Goal: Information Seeking & Learning: Check status

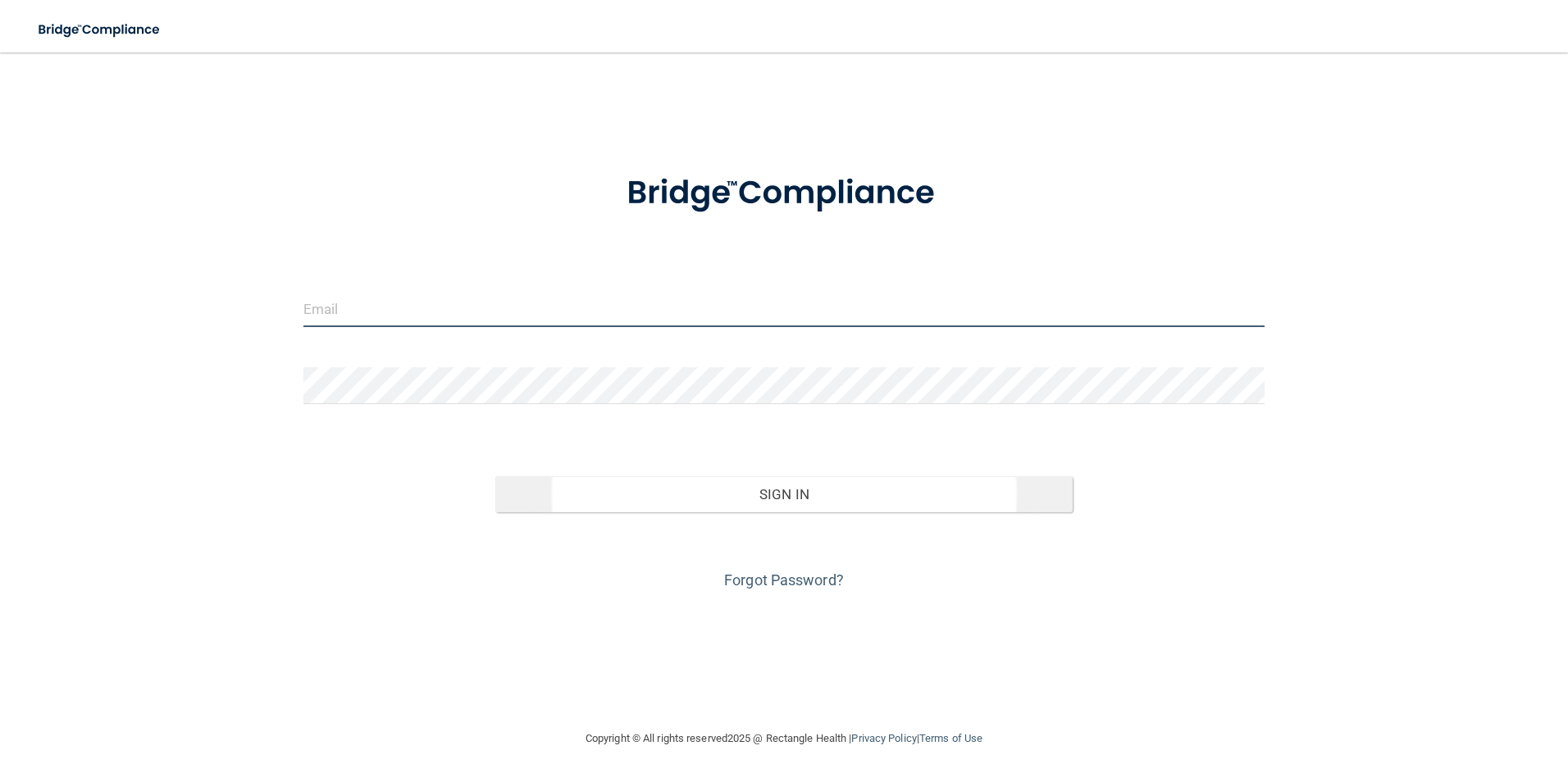
type input "[EMAIL_ADDRESS][DOMAIN_NAME]"
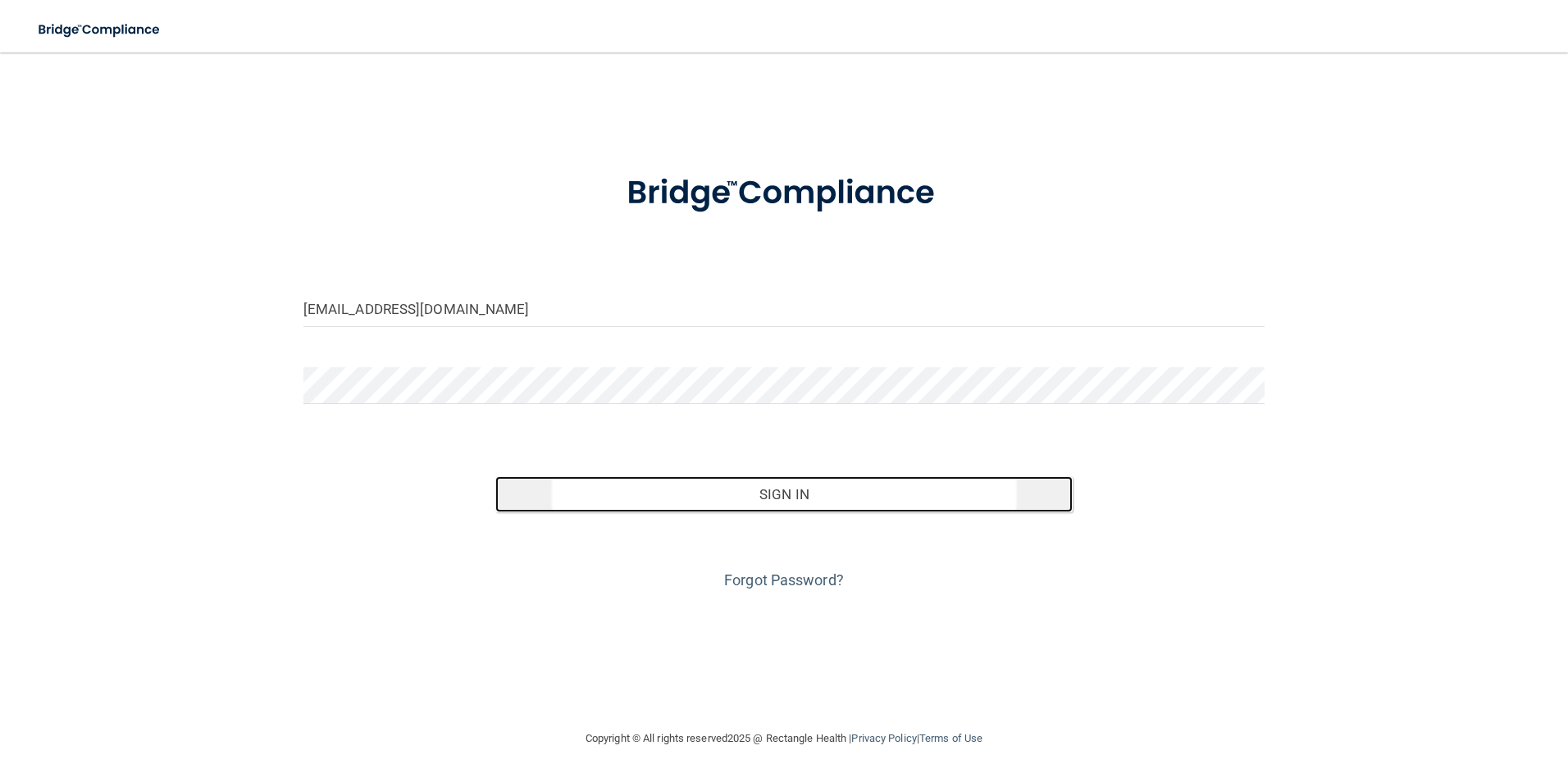
click at [639, 499] on button "Sign In" at bounding box center [784, 495] width 578 height 36
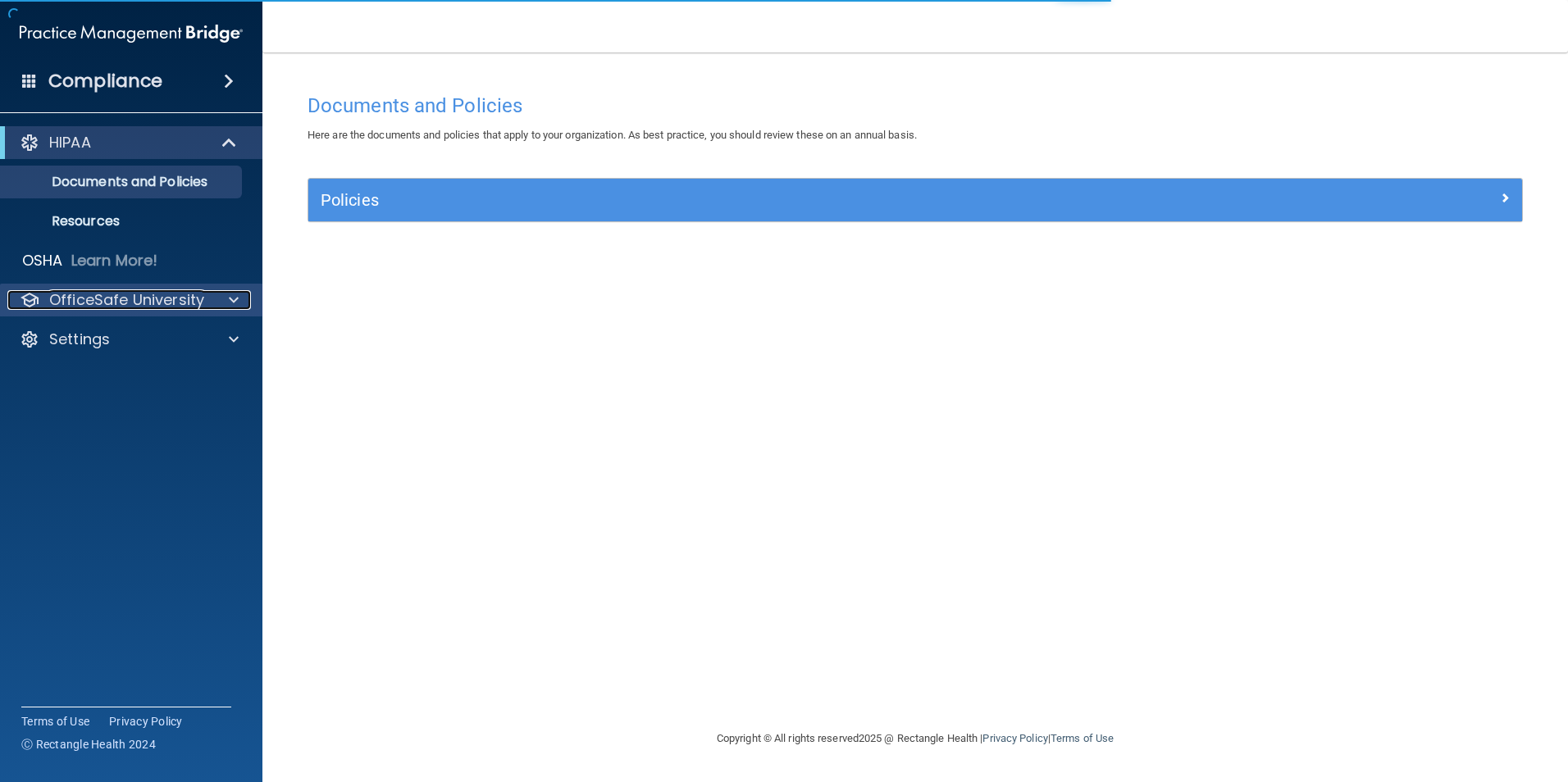
click at [115, 296] on p "OfficeSafe University" at bounding box center [127, 300] width 155 height 20
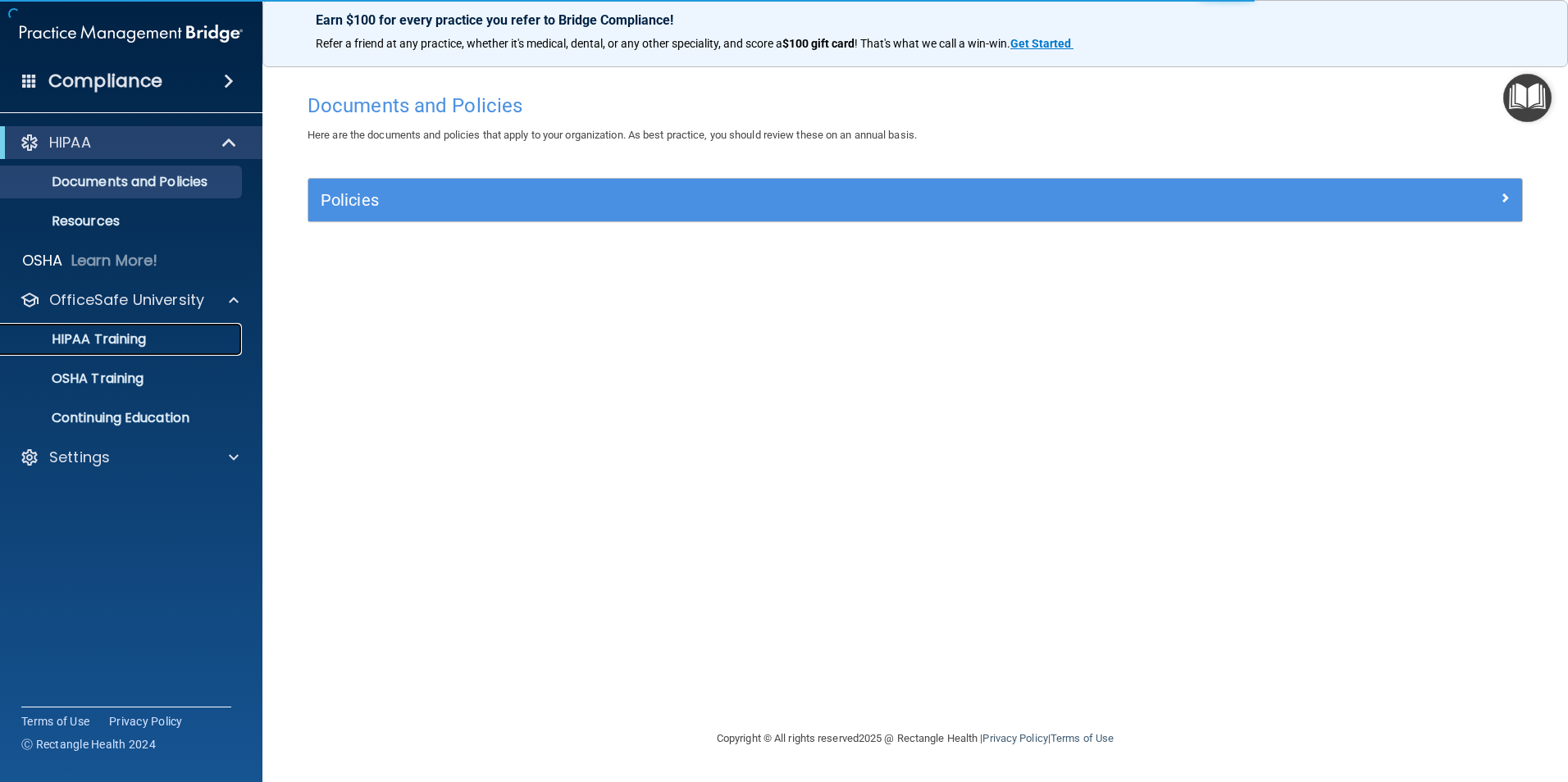
click at [121, 344] on p "HIPAA Training" at bounding box center [78, 339] width 135 height 16
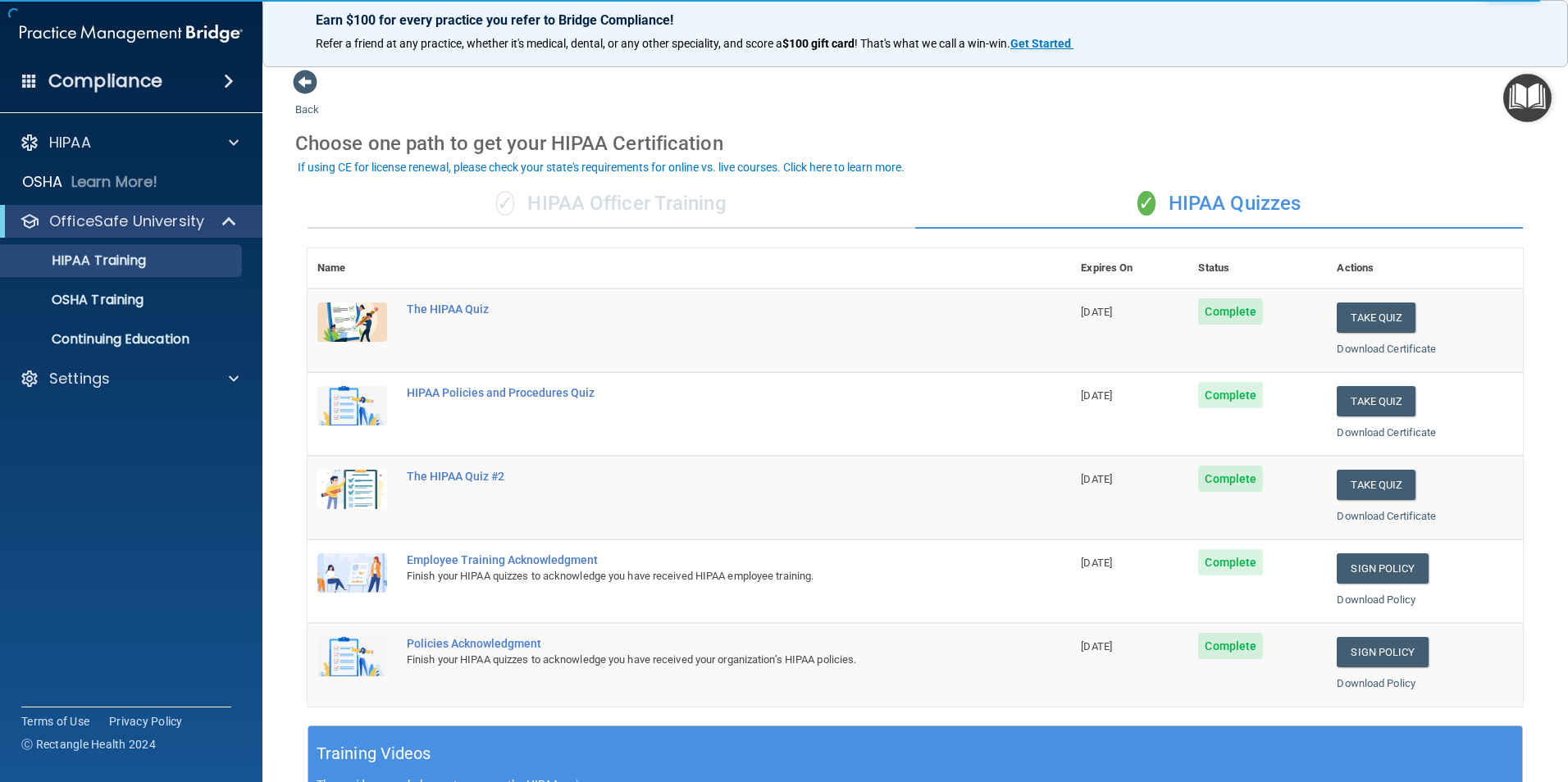
click at [647, 219] on div "✓ HIPAA Officer Training" at bounding box center [610, 203] width 607 height 49
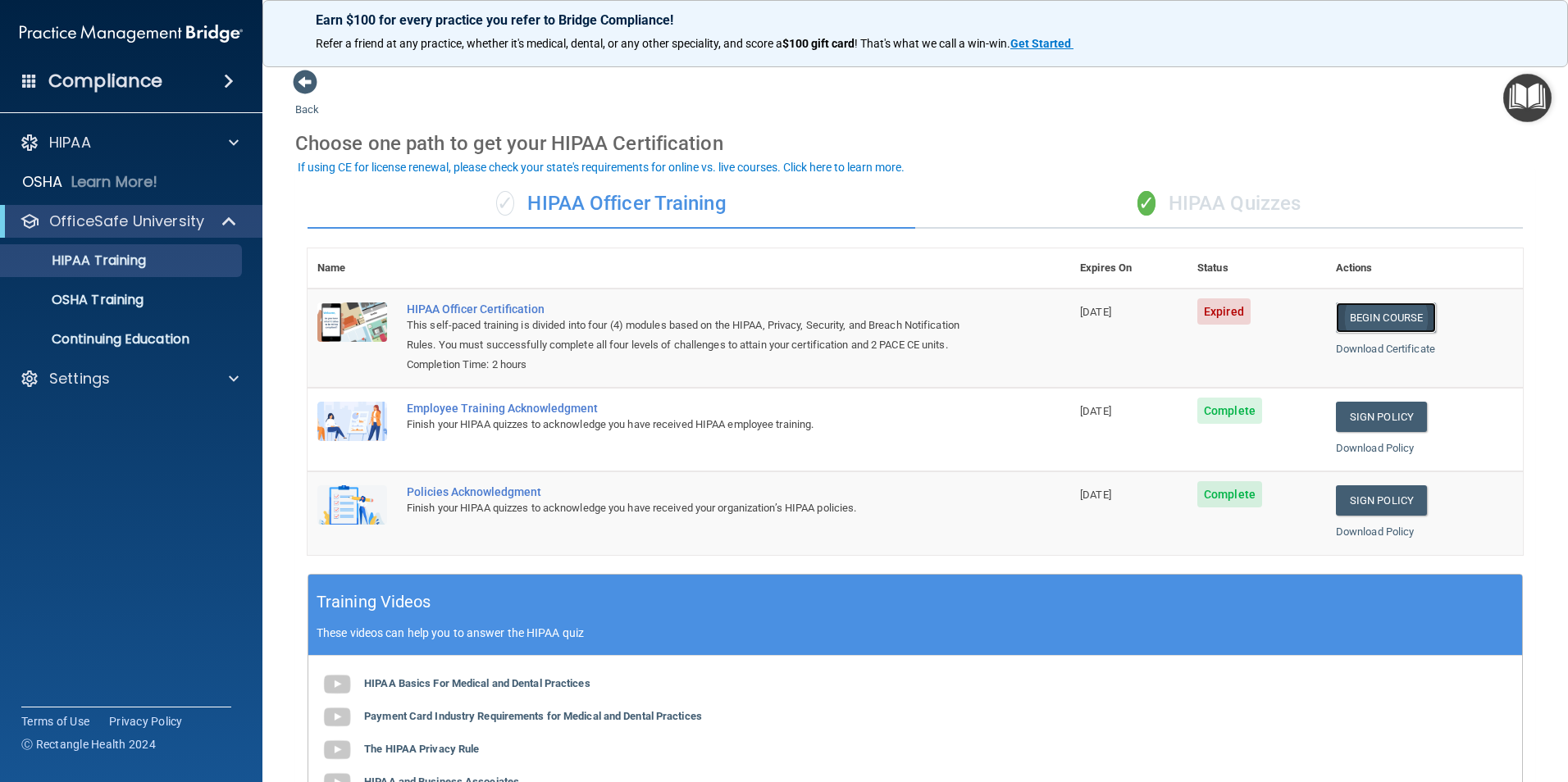
click at [1393, 316] on link "Begin Course" at bounding box center [1386, 318] width 100 height 31
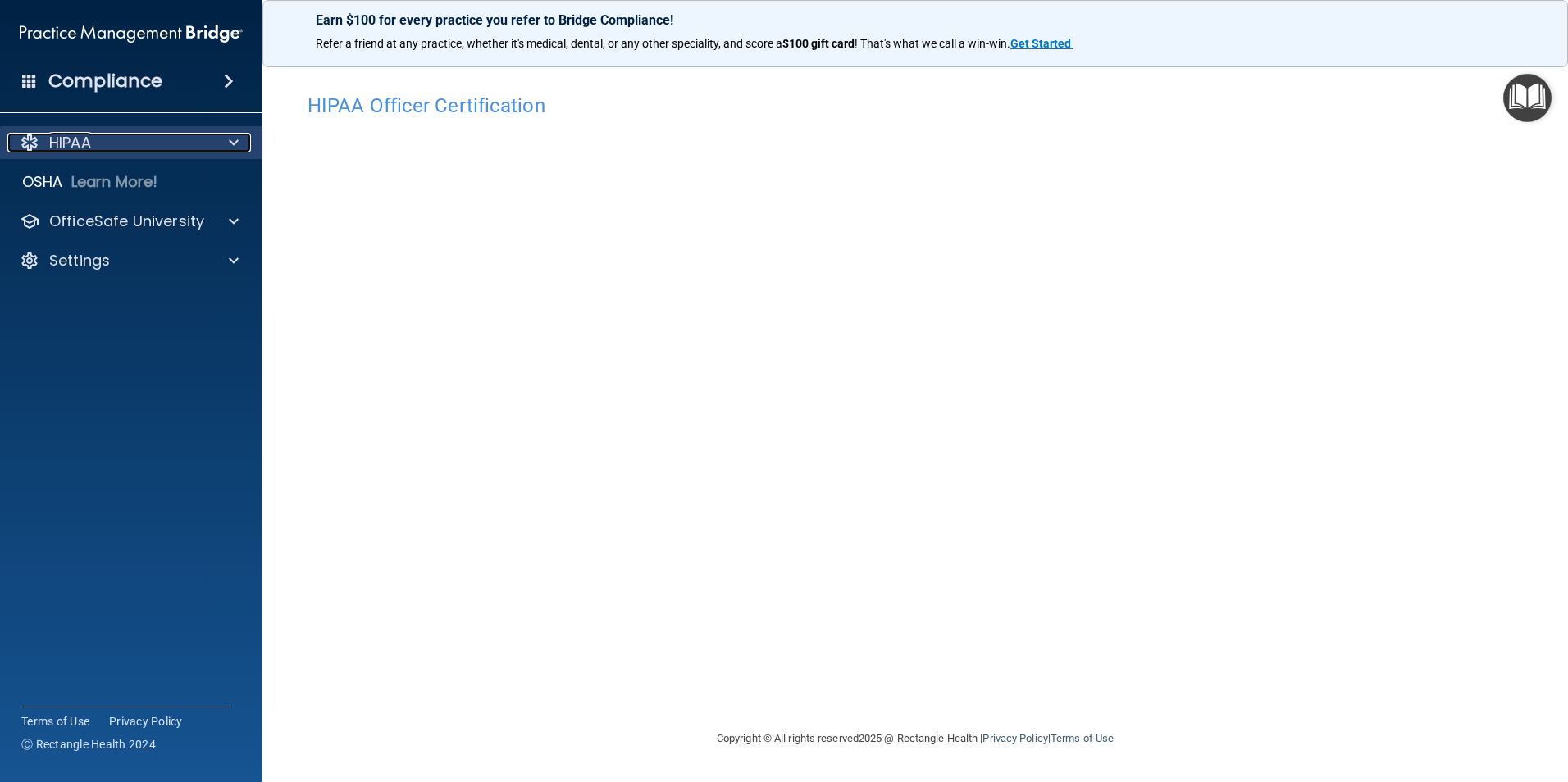
click at [105, 151] on div "HIPAA" at bounding box center [109, 142] width 203 height 20
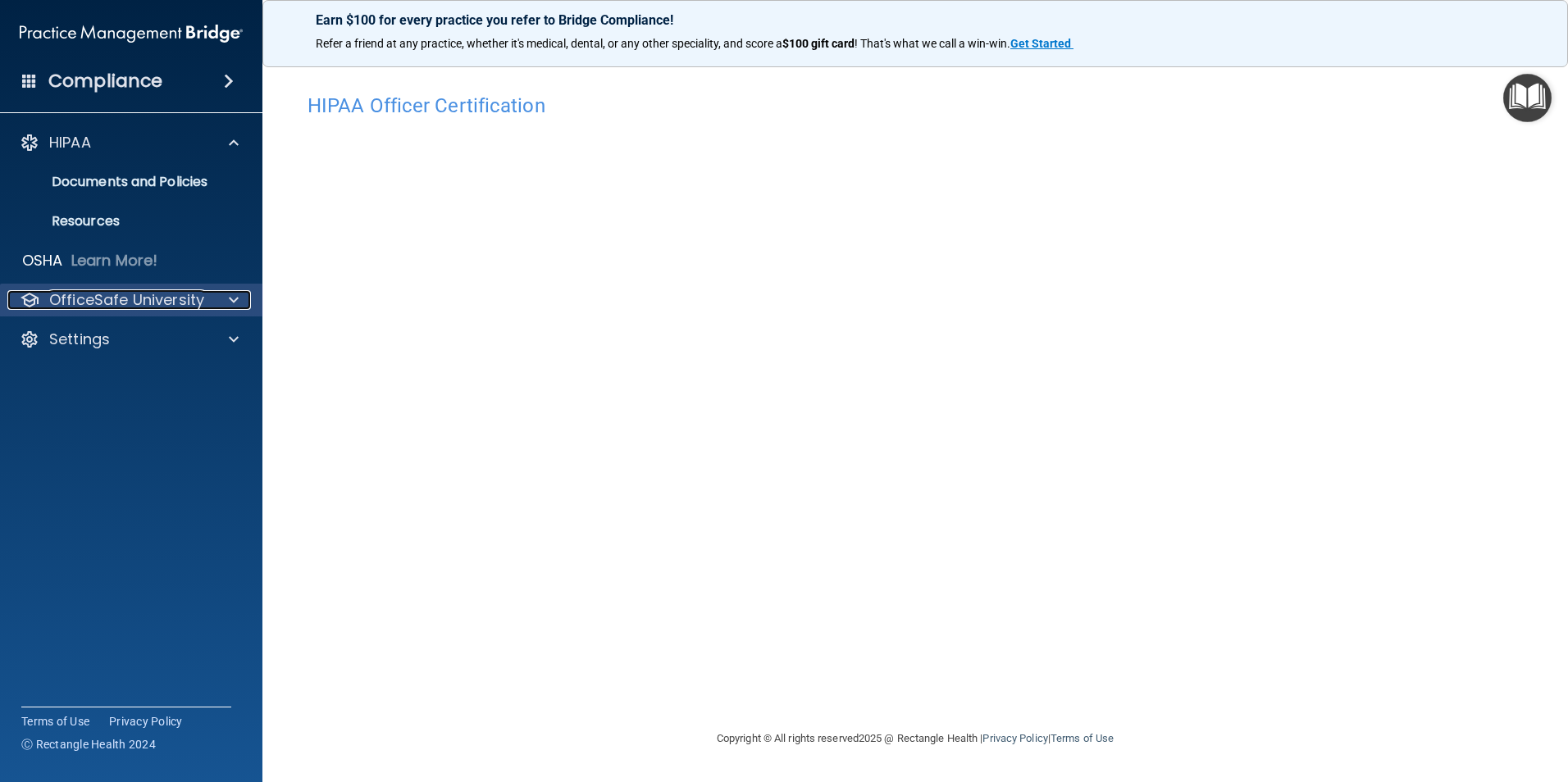
click at [89, 302] on p "OfficeSafe University" at bounding box center [127, 300] width 155 height 20
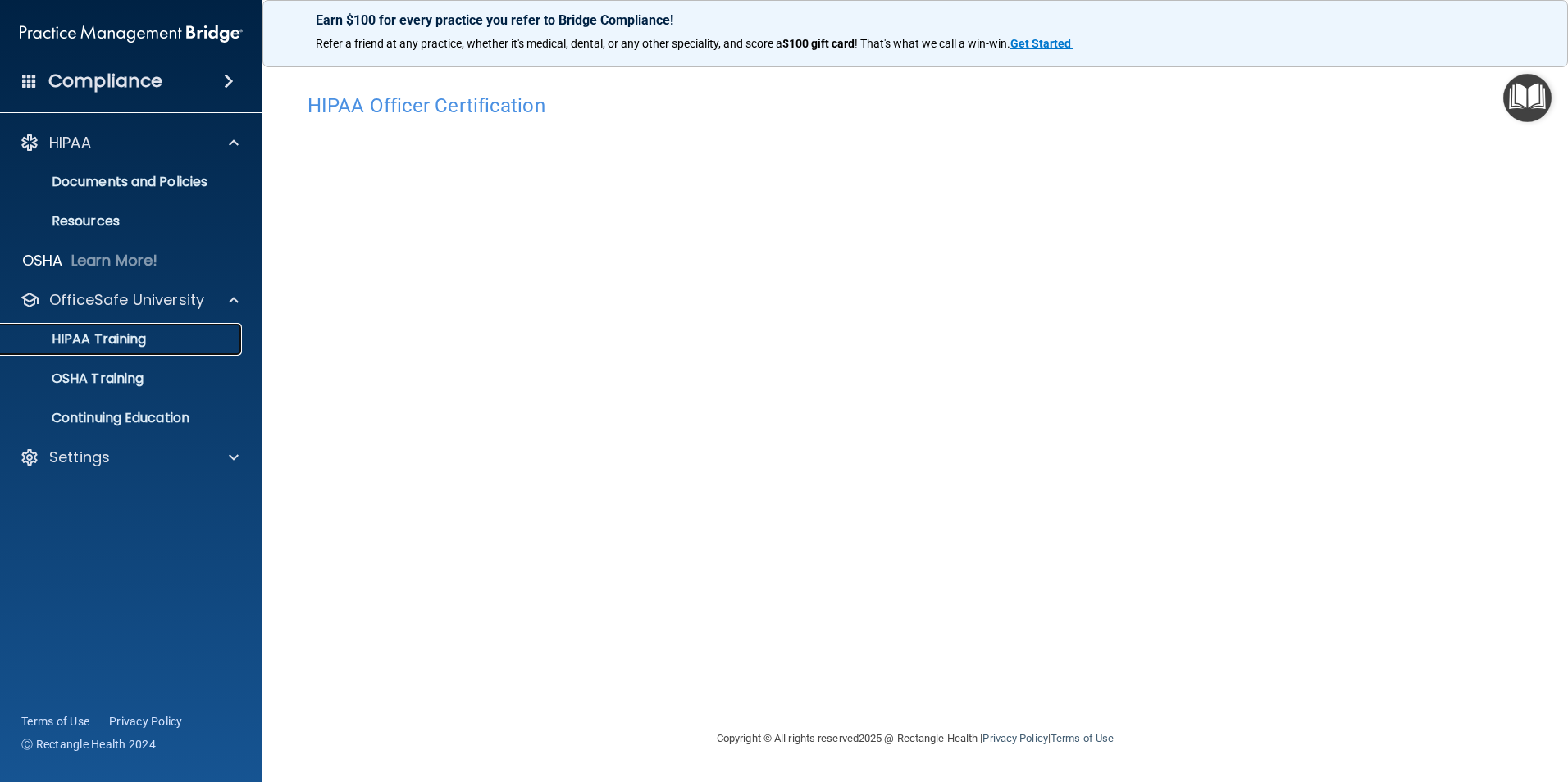
click at [136, 348] on link "HIPAA Training" at bounding box center [112, 340] width 258 height 33
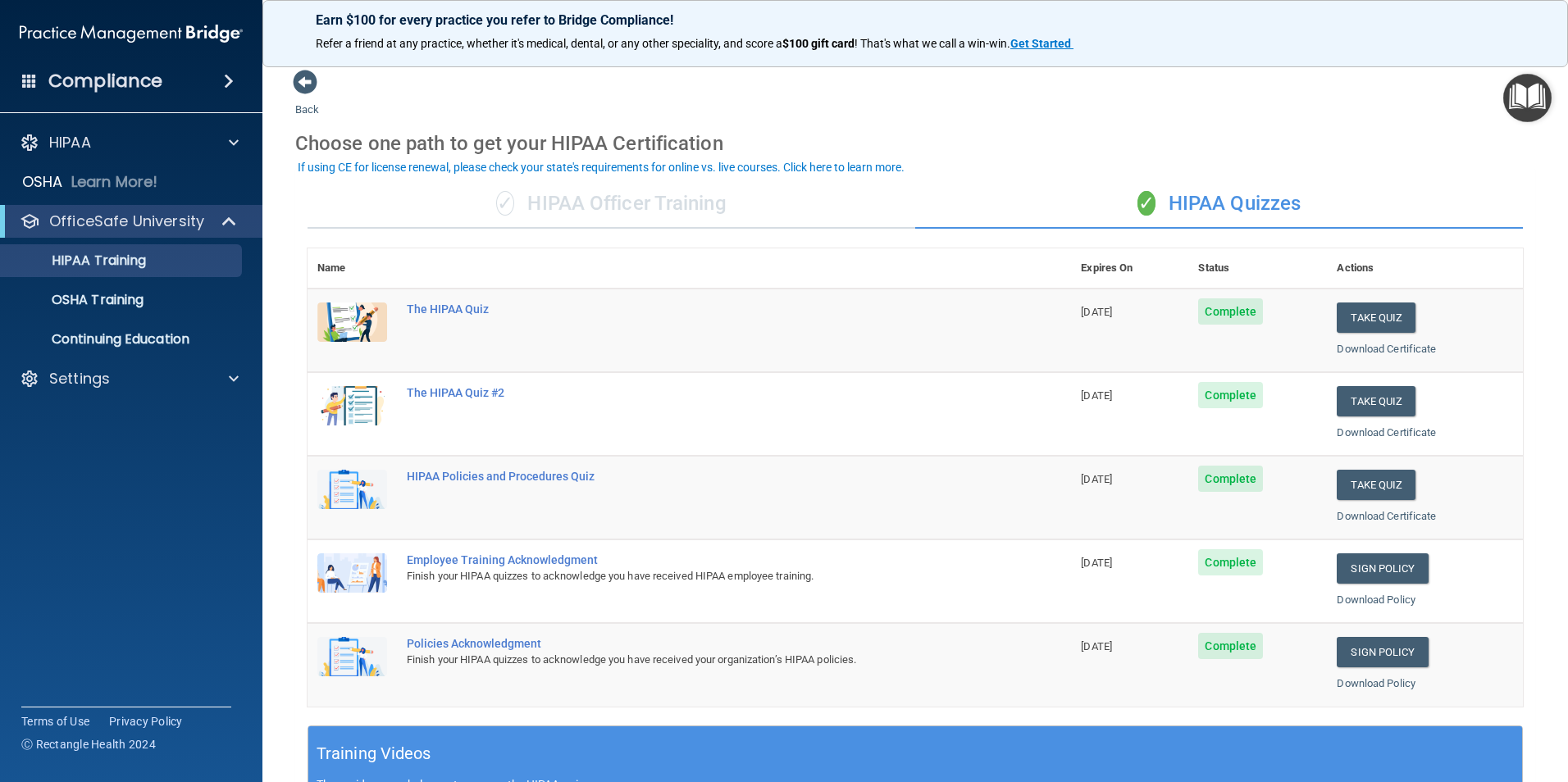
click at [512, 203] on div "✓ HIPAA Officer Training" at bounding box center [610, 203] width 607 height 49
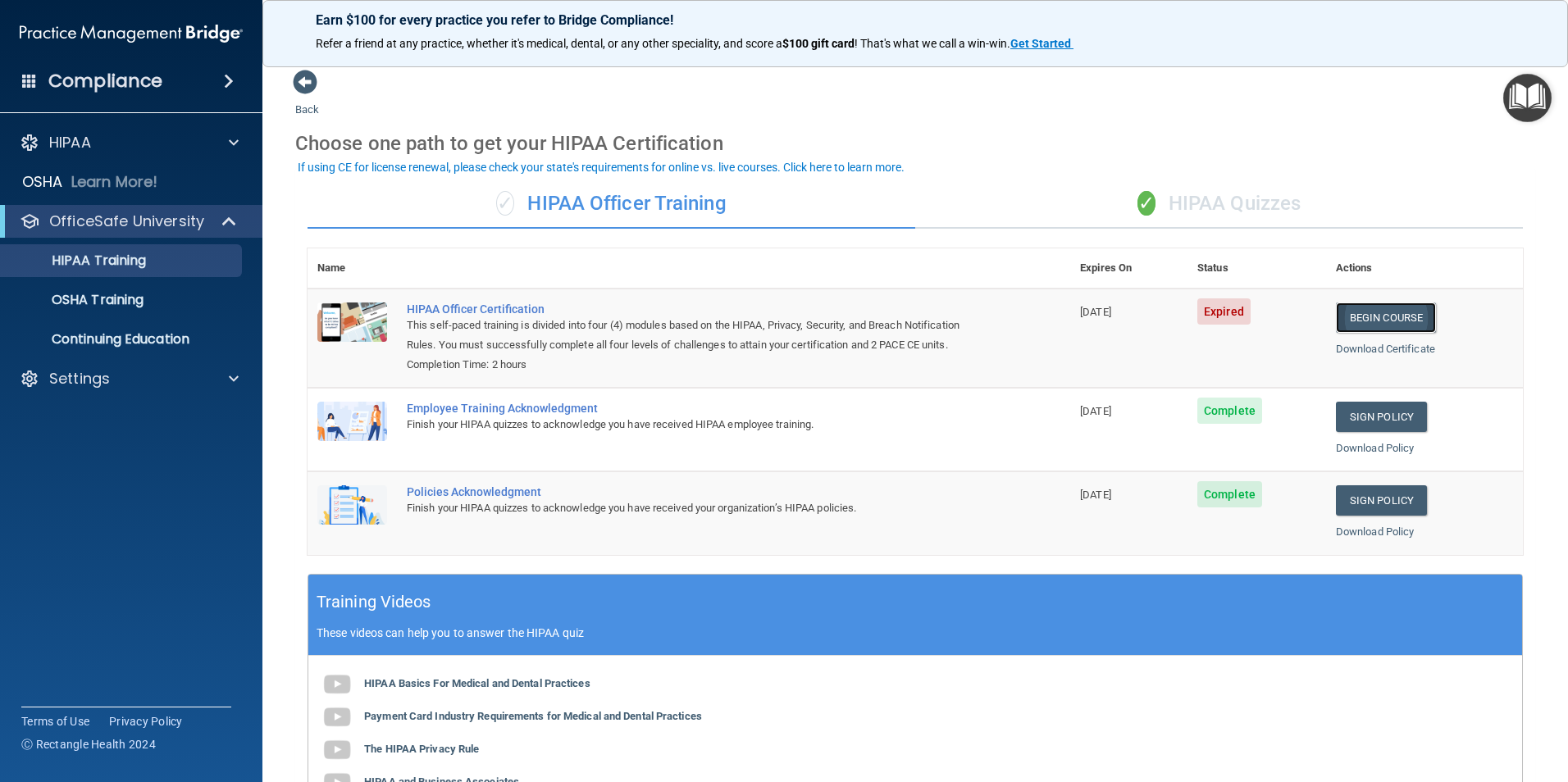
click at [1380, 305] on link "Begin Course" at bounding box center [1386, 318] width 100 height 31
click at [1171, 206] on div "✓ HIPAA Quizzes" at bounding box center [1219, 203] width 607 height 49
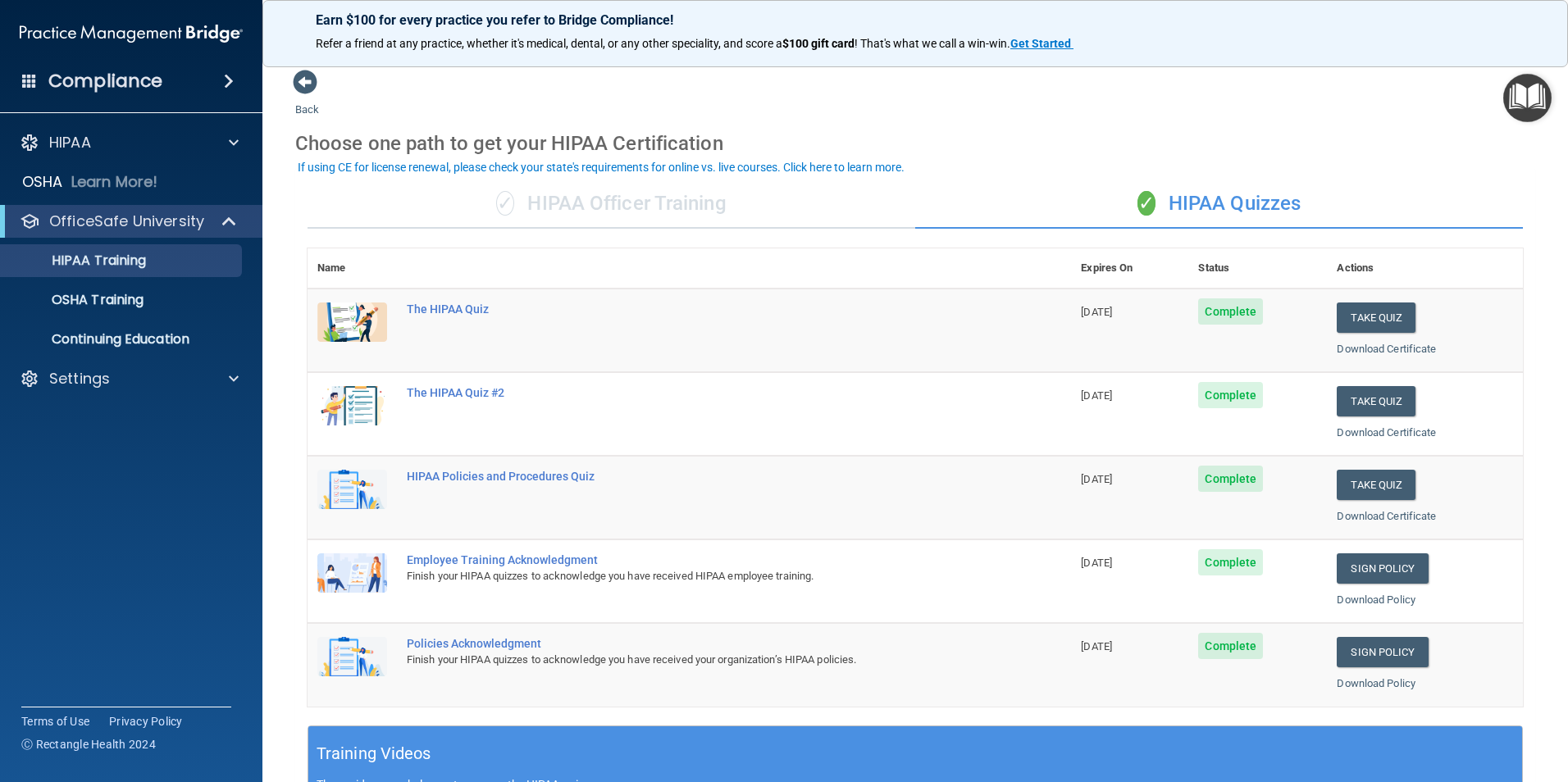
click at [718, 210] on div "✓ HIPAA Officer Training" at bounding box center [610, 203] width 607 height 49
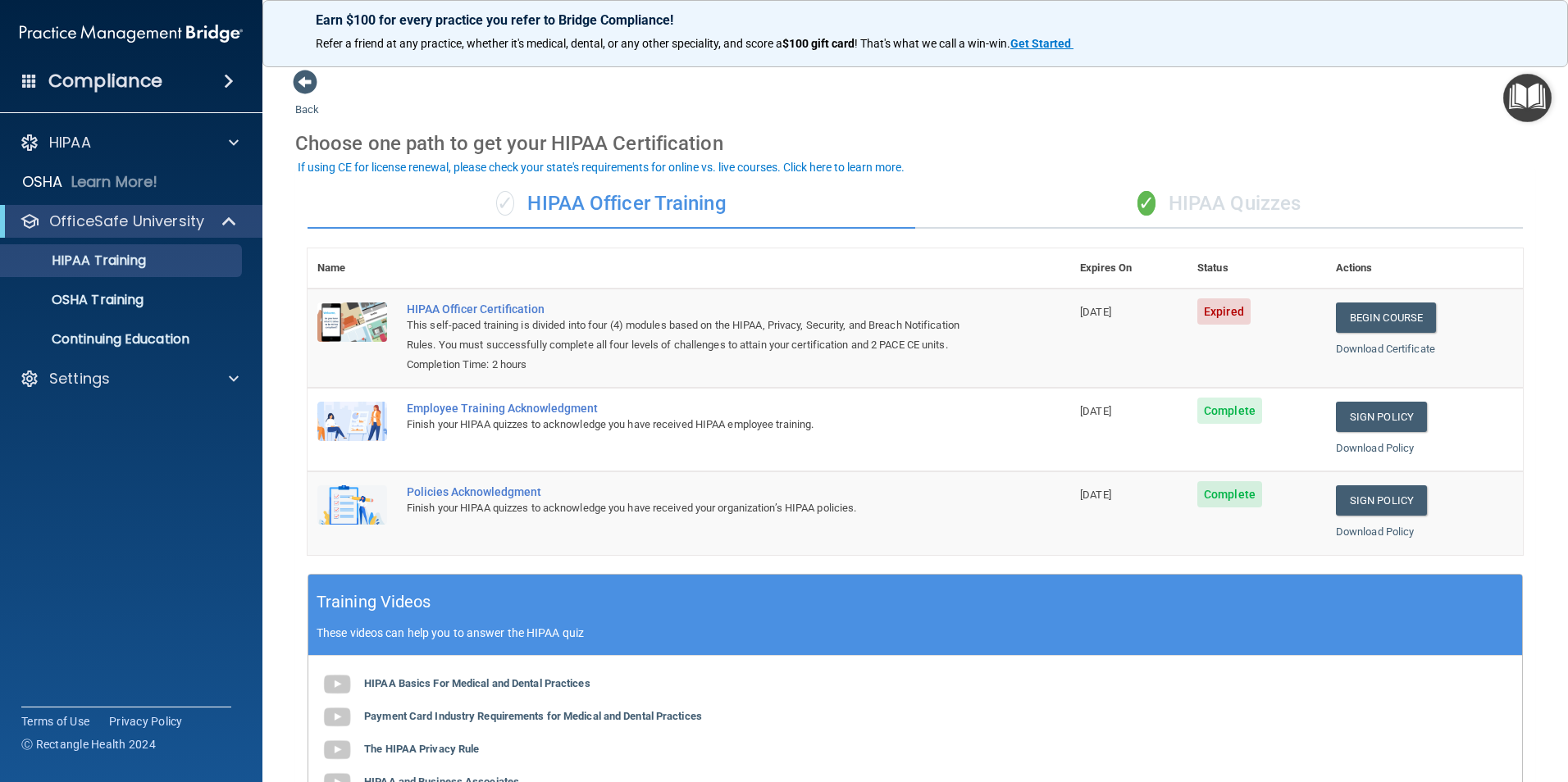
click at [1221, 319] on span "Expired" at bounding box center [1224, 311] width 54 height 26
click at [1377, 348] on link "Download Certificate" at bounding box center [1385, 348] width 99 height 12
click at [66, 268] on p "HIPAA Training" at bounding box center [78, 260] width 135 height 16
click at [75, 300] on p "OSHA Training" at bounding box center [77, 299] width 132 height 16
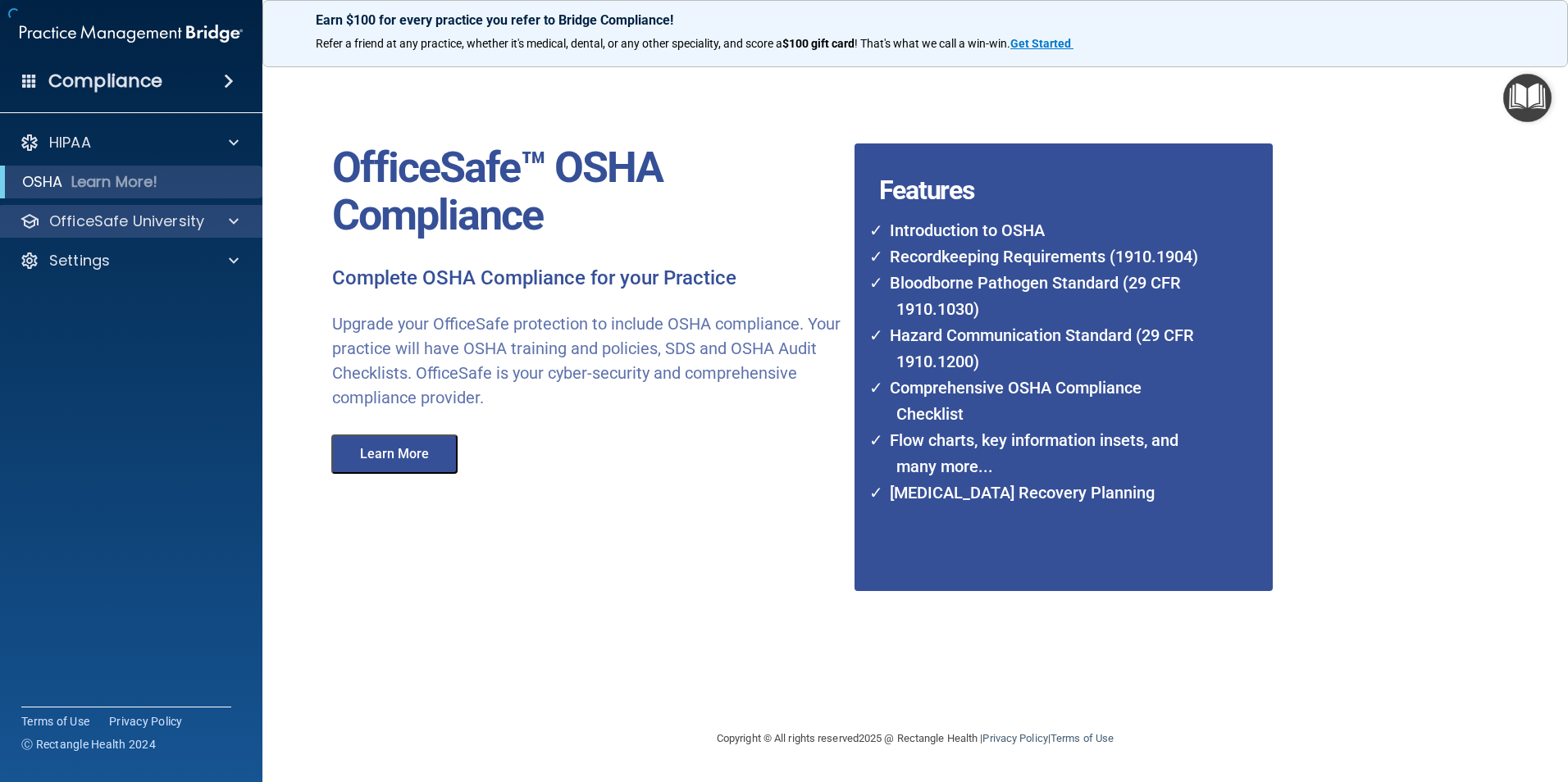
click at [112, 236] on div "OfficeSafe University" at bounding box center [131, 222] width 263 height 33
click at [125, 226] on p "OfficeSafe University" at bounding box center [127, 221] width 155 height 20
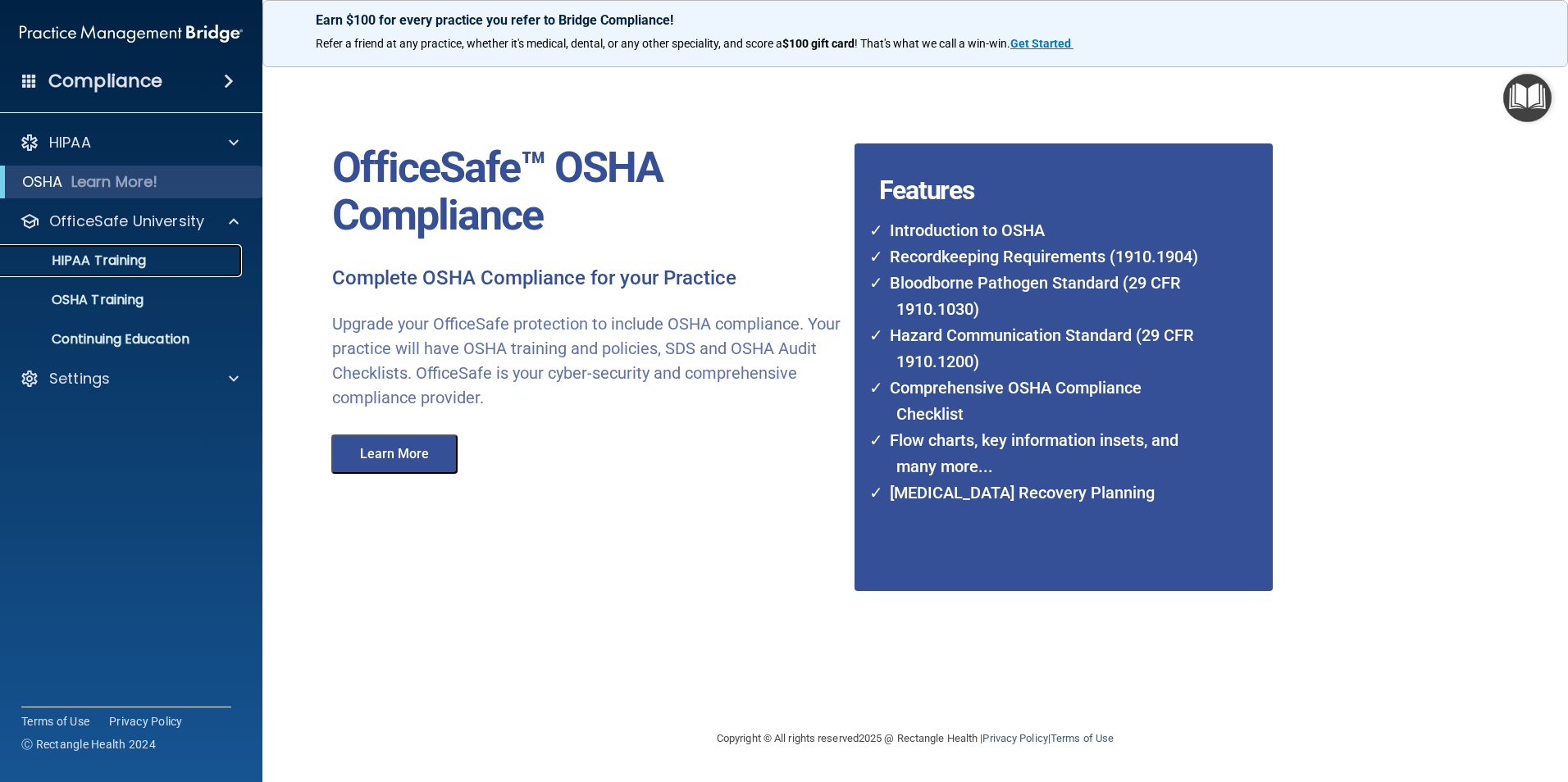
click at [130, 266] on p "HIPAA Training" at bounding box center [78, 260] width 135 height 16
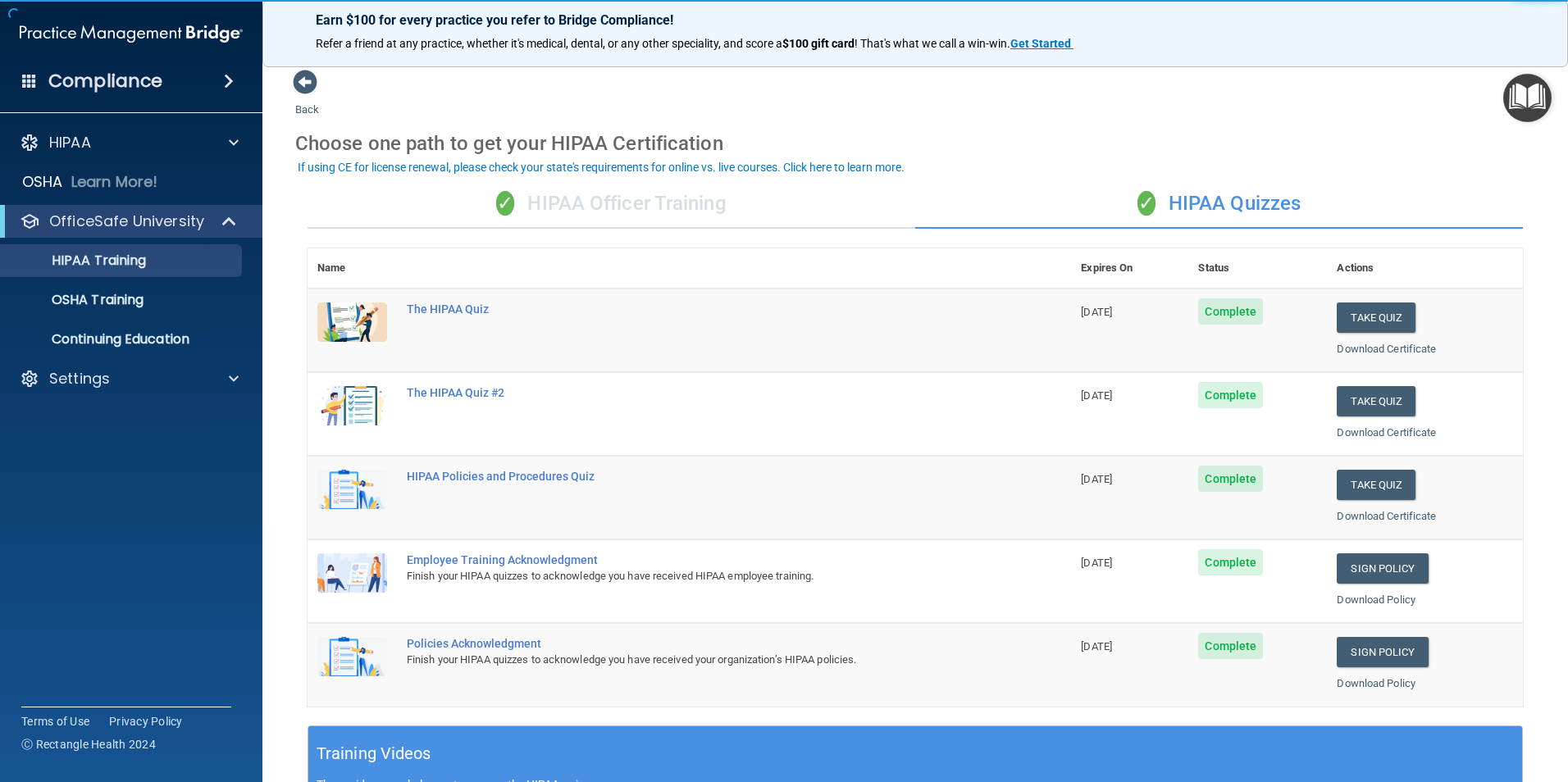
click at [547, 213] on div "✓ HIPAA Officer Training" at bounding box center [610, 203] width 607 height 49
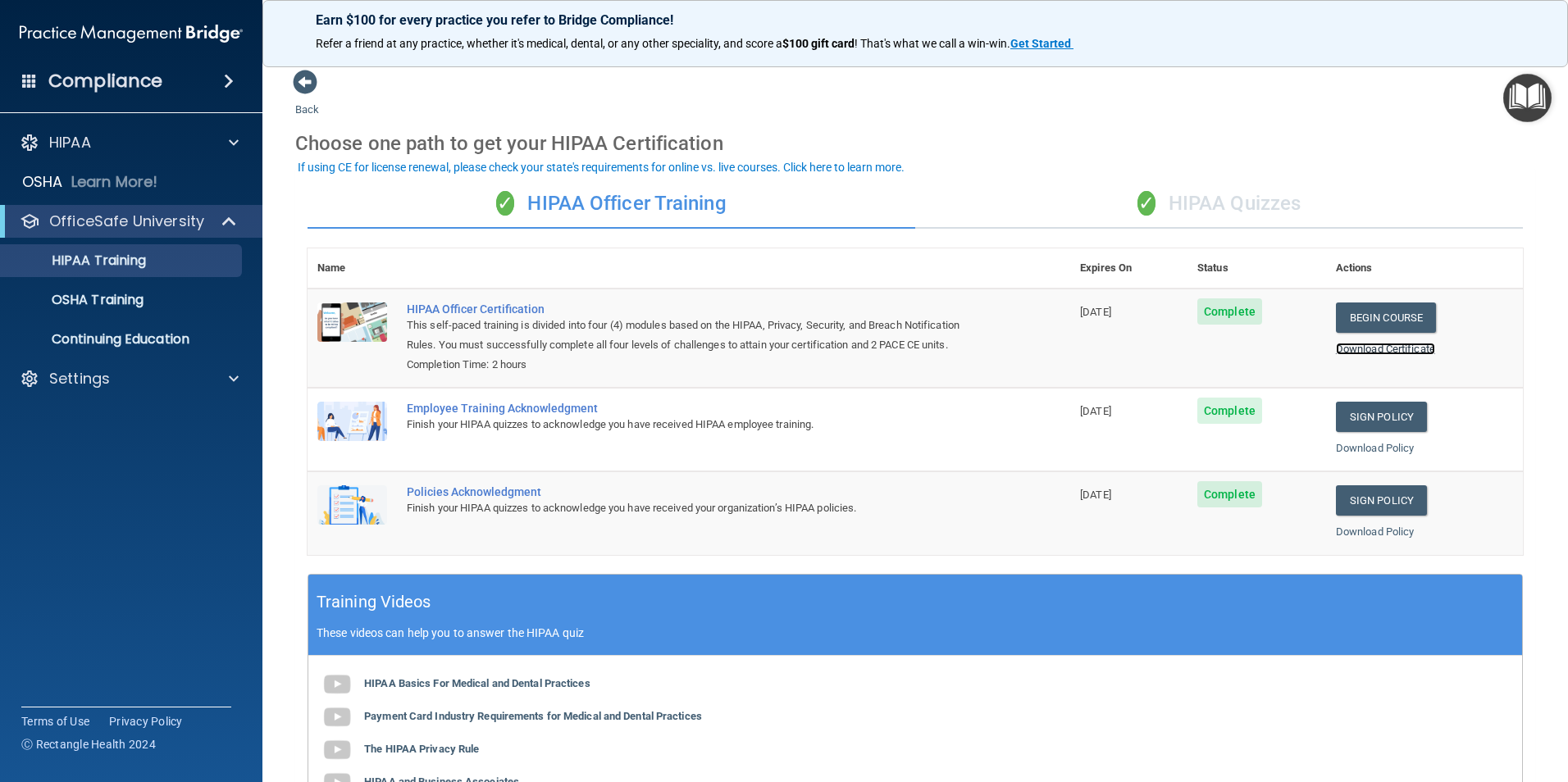
click at [1367, 351] on link "Download Certificate" at bounding box center [1385, 348] width 99 height 12
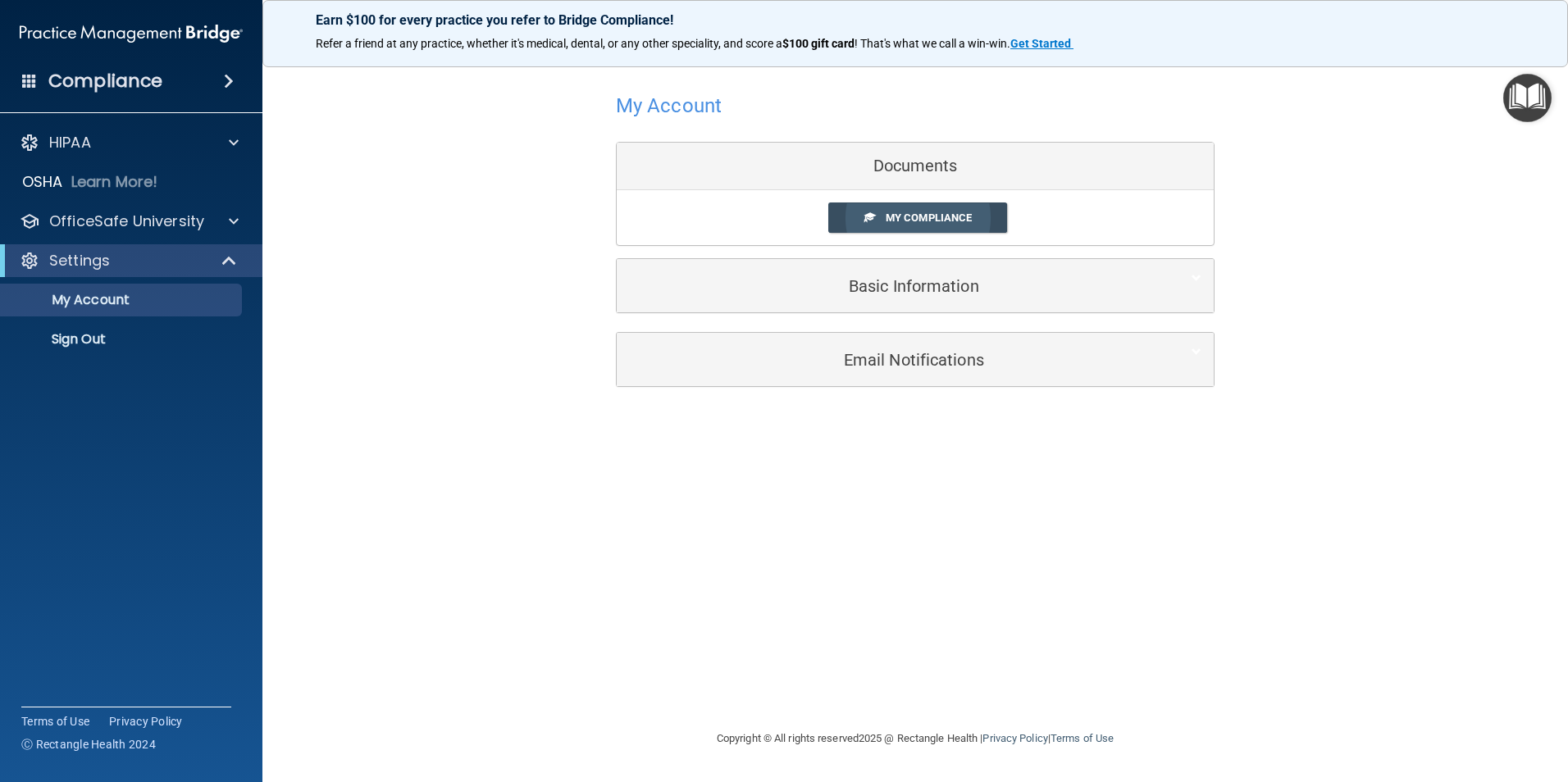
click at [937, 219] on span "My Compliance" at bounding box center [929, 217] width 86 height 12
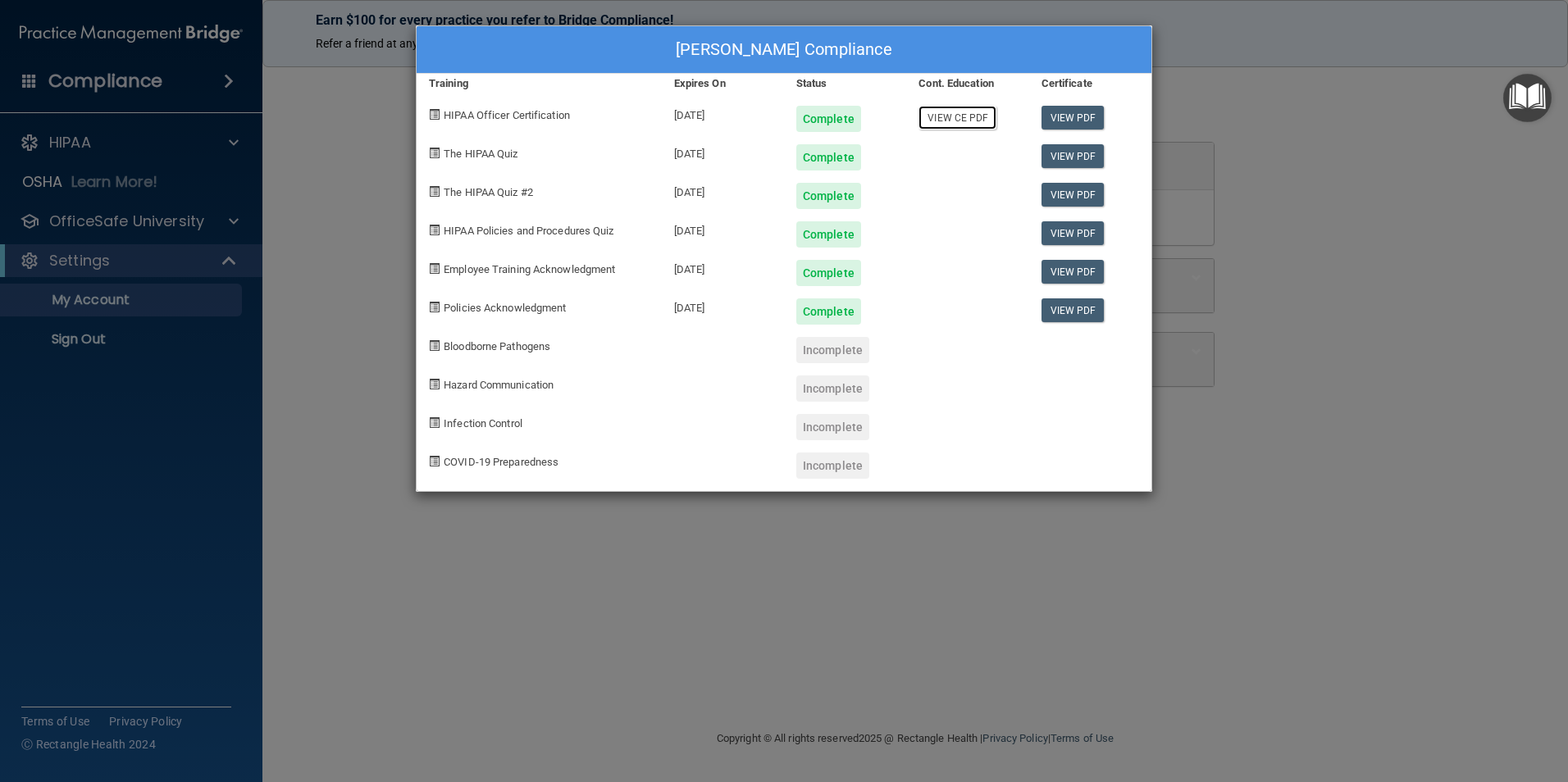
click at [957, 126] on link "View CE PDF" at bounding box center [957, 117] width 78 height 24
click at [1366, 553] on div "Camille Feola's Compliance Training Expires On Status Cont. Education Certifica…" at bounding box center [784, 391] width 1568 height 782
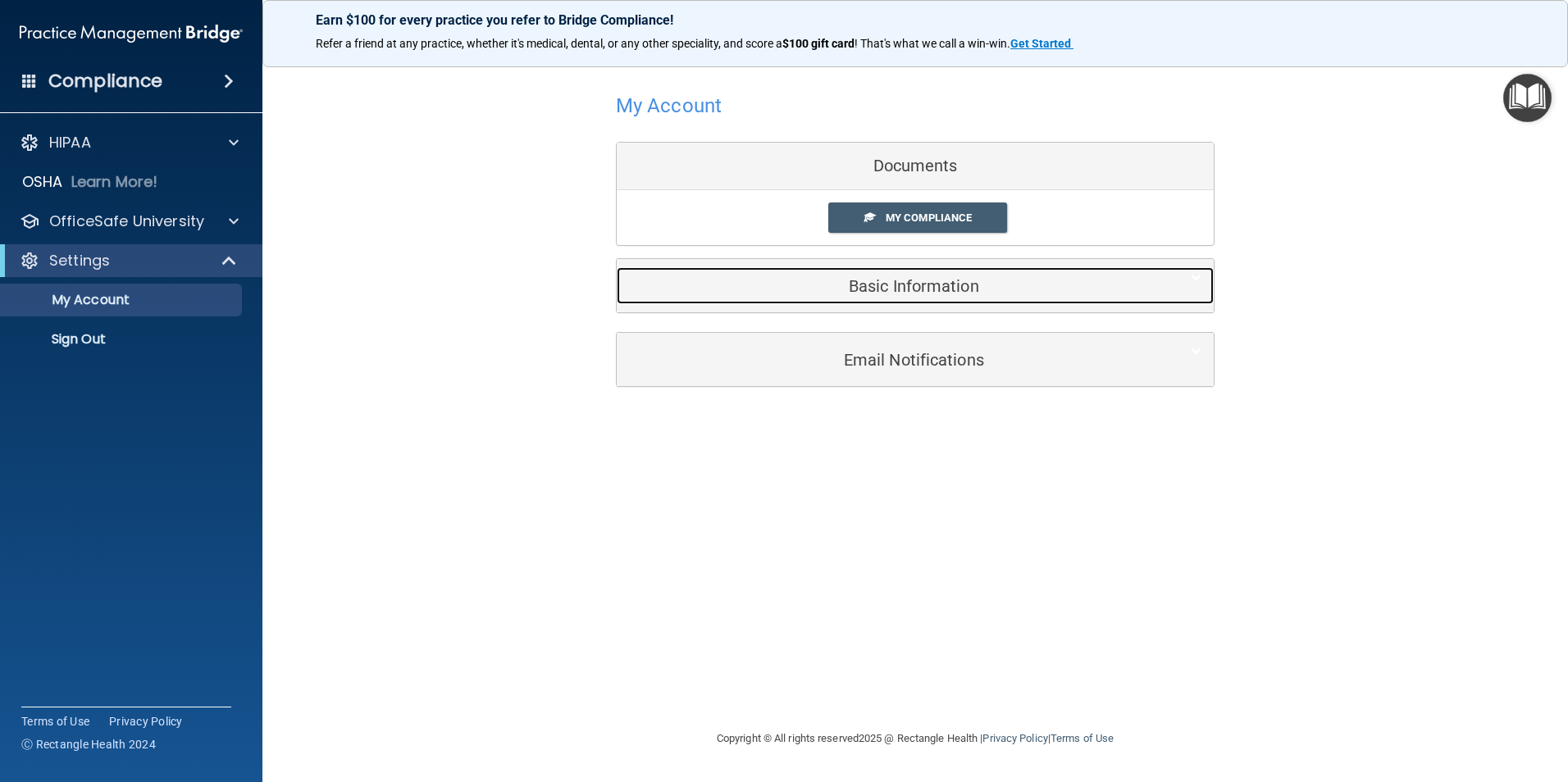
click at [967, 300] on div "Basic Information" at bounding box center [891, 286] width 547 height 36
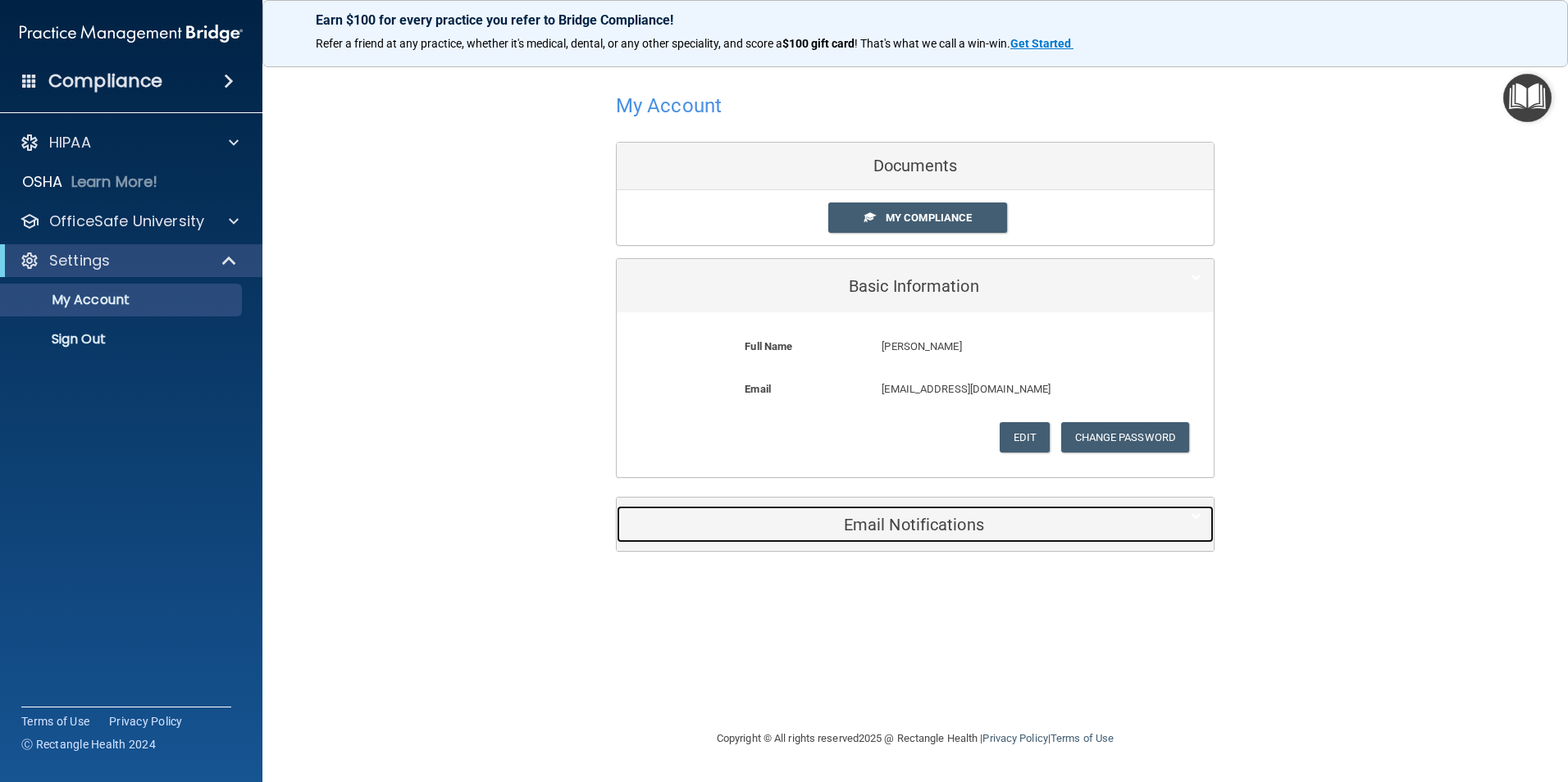
click at [926, 532] on h5 "Email Notifications" at bounding box center [890, 525] width 522 height 18
